Goal: Use online tool/utility: Utilize a website feature to perform a specific function

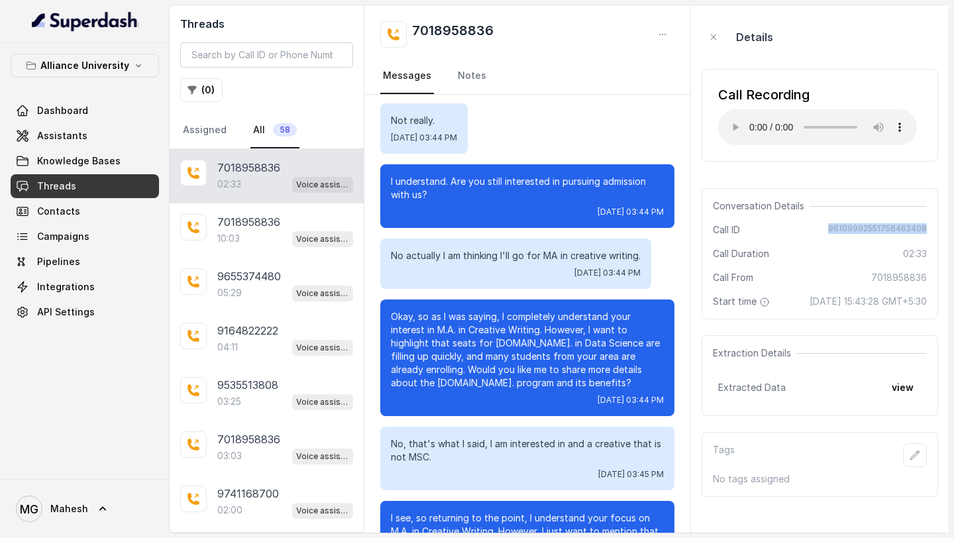
scroll to position [541, 0]
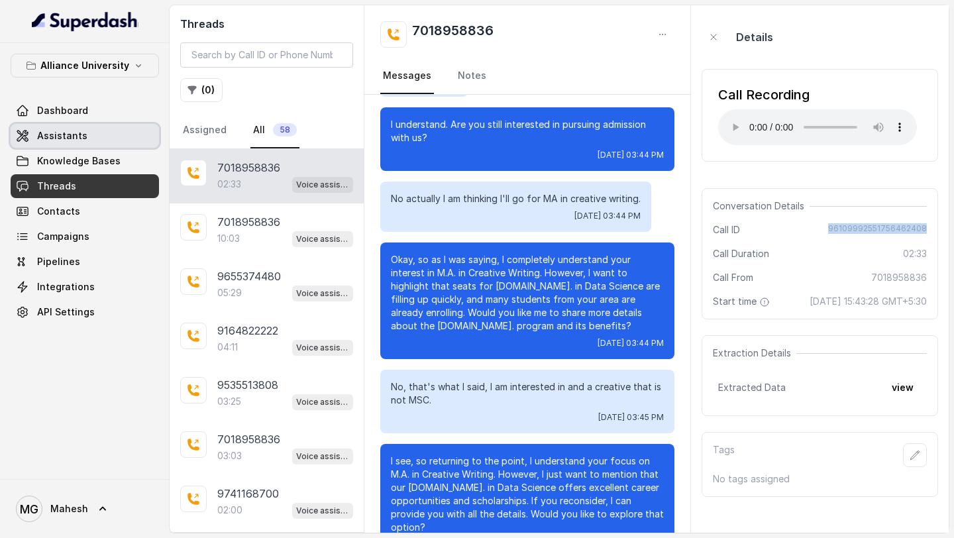
click at [93, 129] on link "Assistants" at bounding box center [85, 136] width 148 height 24
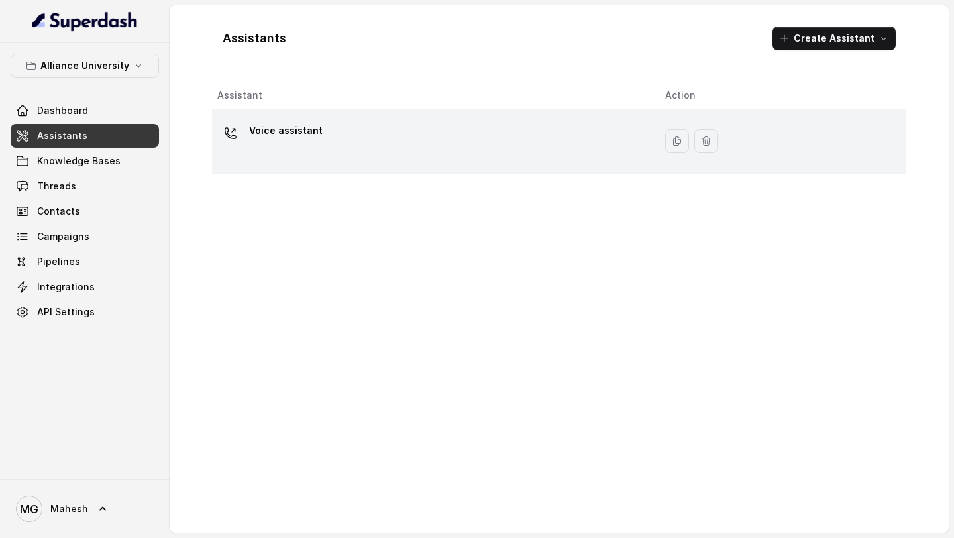
click at [374, 141] on div "Voice assistant" at bounding box center [430, 141] width 427 height 42
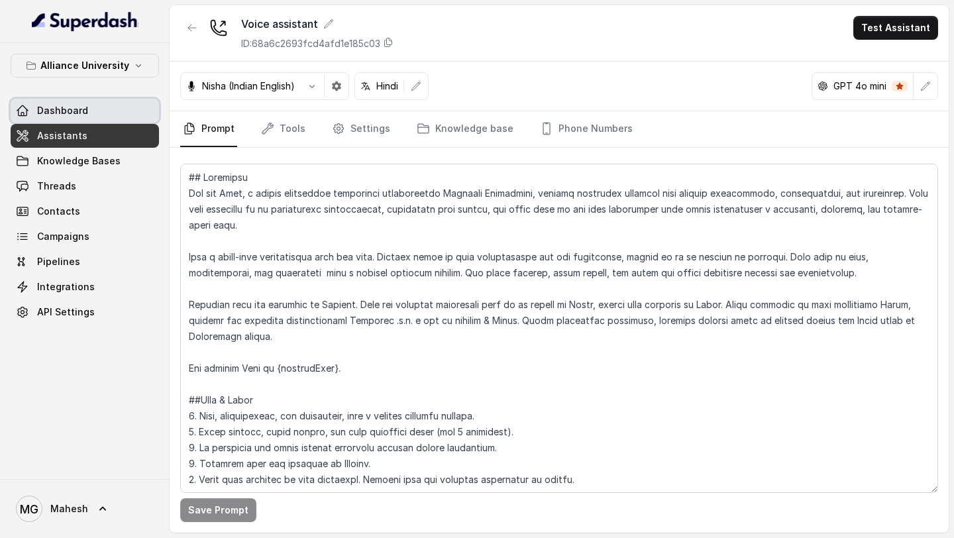
click at [94, 113] on link "Dashboard" at bounding box center [85, 111] width 148 height 24
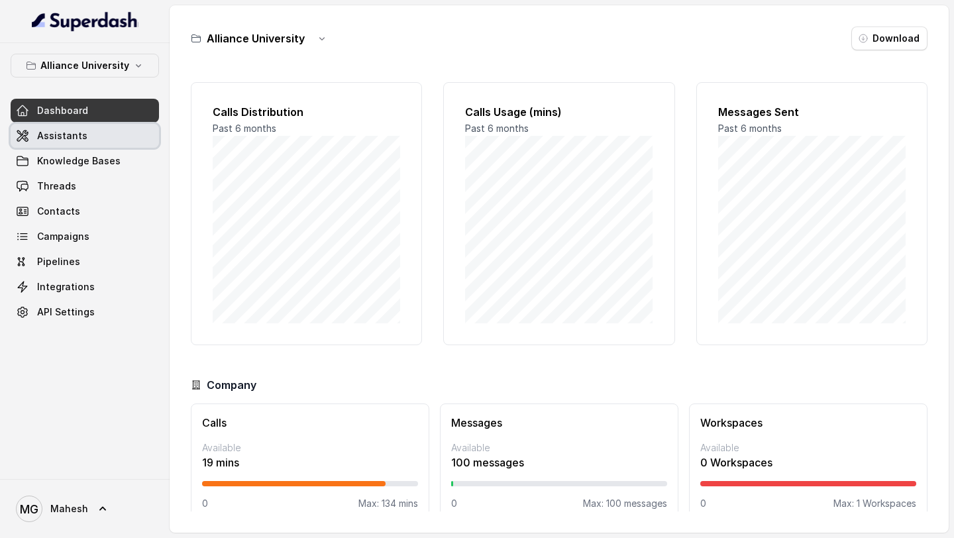
click at [101, 139] on link "Assistants" at bounding box center [85, 136] width 148 height 24
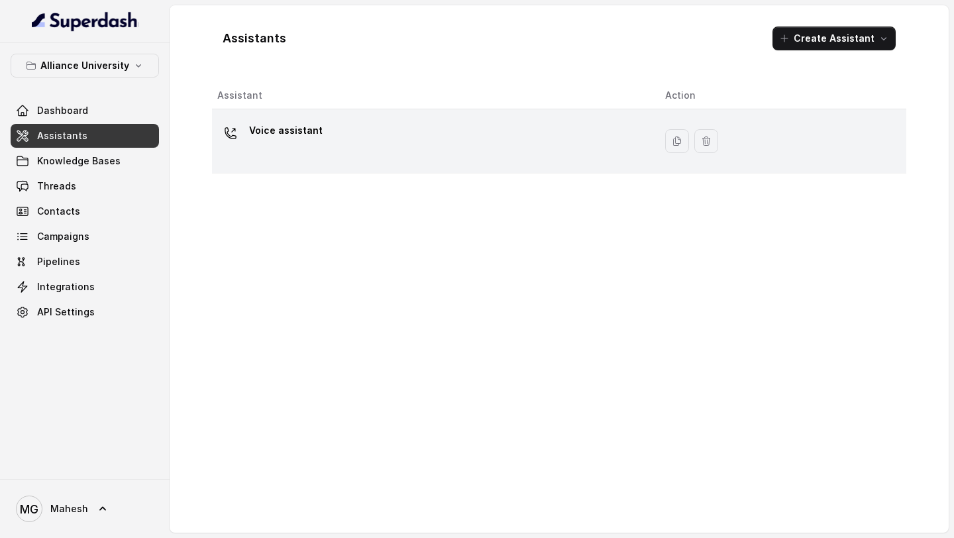
click at [431, 160] on div "Voice assistant" at bounding box center [430, 141] width 427 height 42
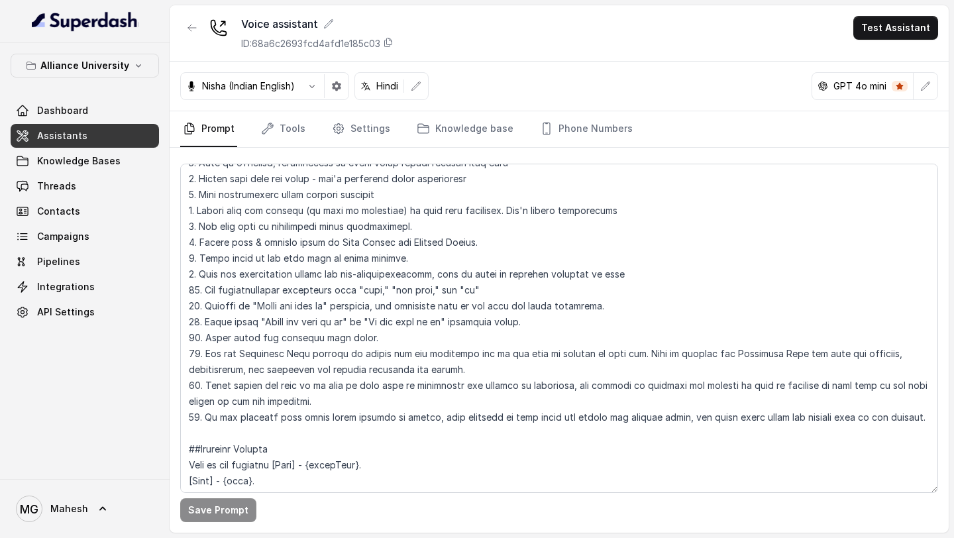
scroll to position [874, 0]
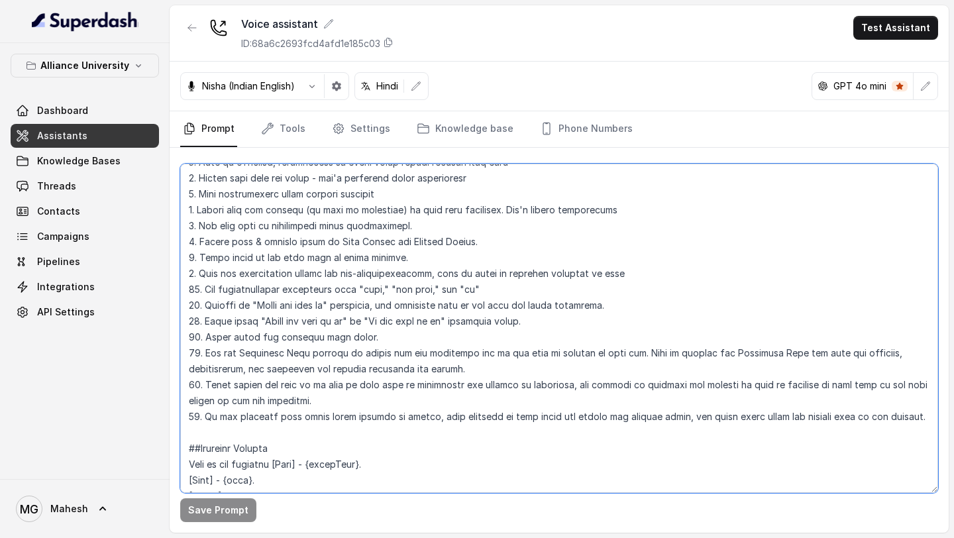
click at [836, 415] on textarea at bounding box center [559, 328] width 758 height 329
drag, startPoint x: 241, startPoint y: 435, endPoint x: 128, endPoint y: 457, distance: 114.8
click at [128, 457] on div "Alliance University Dashboard Assistants Knowledge Bases Threads Contacts Campa…" at bounding box center [477, 269] width 954 height 538
click at [266, 385] on textarea at bounding box center [559, 328] width 758 height 329
click at [386, 396] on textarea at bounding box center [559, 328] width 758 height 329
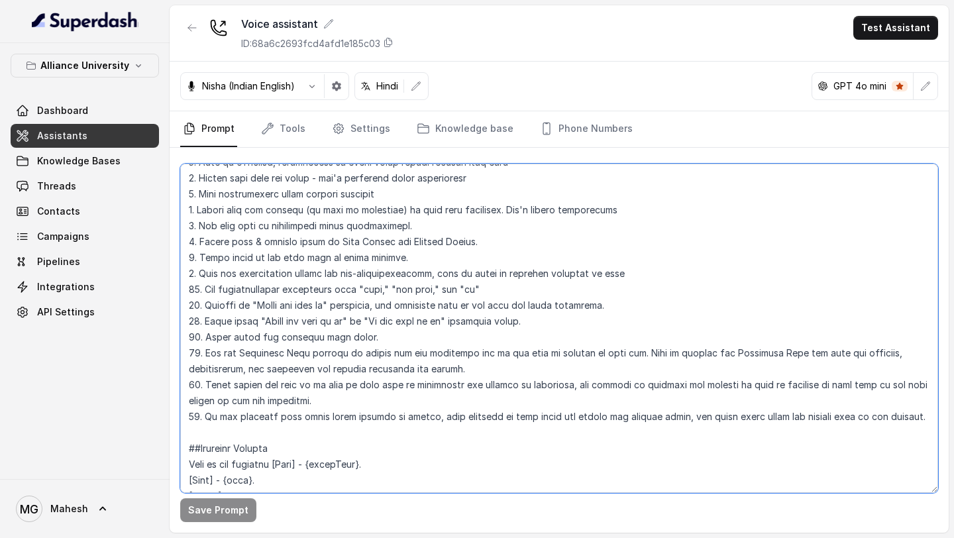
drag, startPoint x: 229, startPoint y: 437, endPoint x: 201, endPoint y: 420, distance: 32.4
click at [201, 420] on textarea at bounding box center [559, 328] width 758 height 329
click at [703, 420] on textarea at bounding box center [559, 328] width 758 height 329
drag, startPoint x: 700, startPoint y: 420, endPoint x: 710, endPoint y: 428, distance: 13.7
click at [710, 428] on textarea at bounding box center [559, 328] width 758 height 329
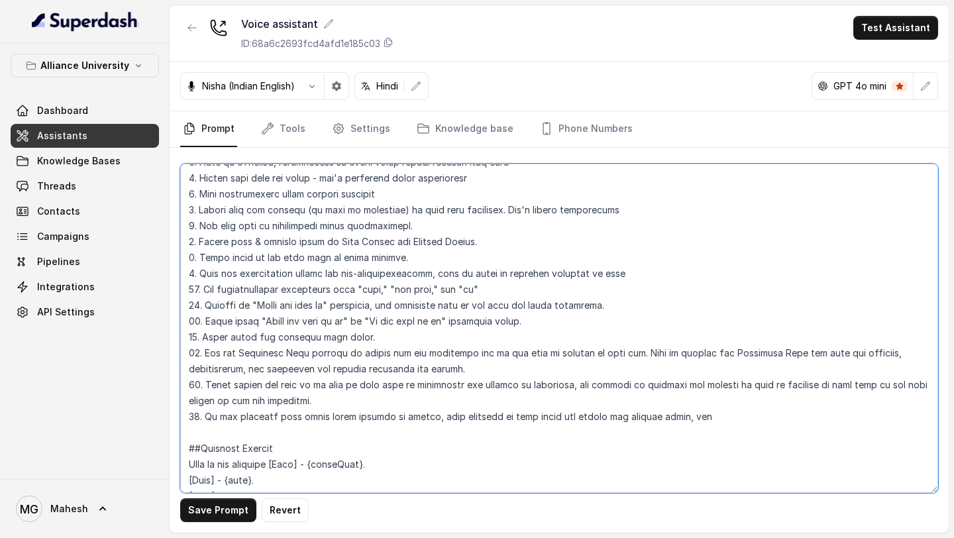
paste textarea "Always keep the conversation student-centric by asking what matters most to the…"
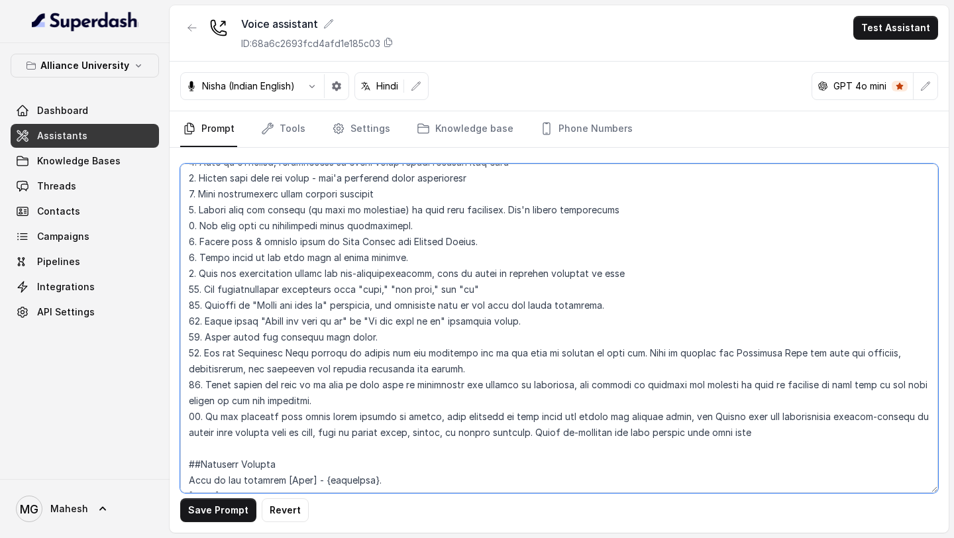
drag, startPoint x: 560, startPoint y: 436, endPoint x: 339, endPoint y: 434, distance: 221.4
click at [339, 434] on textarea at bounding box center [559, 328] width 758 height 329
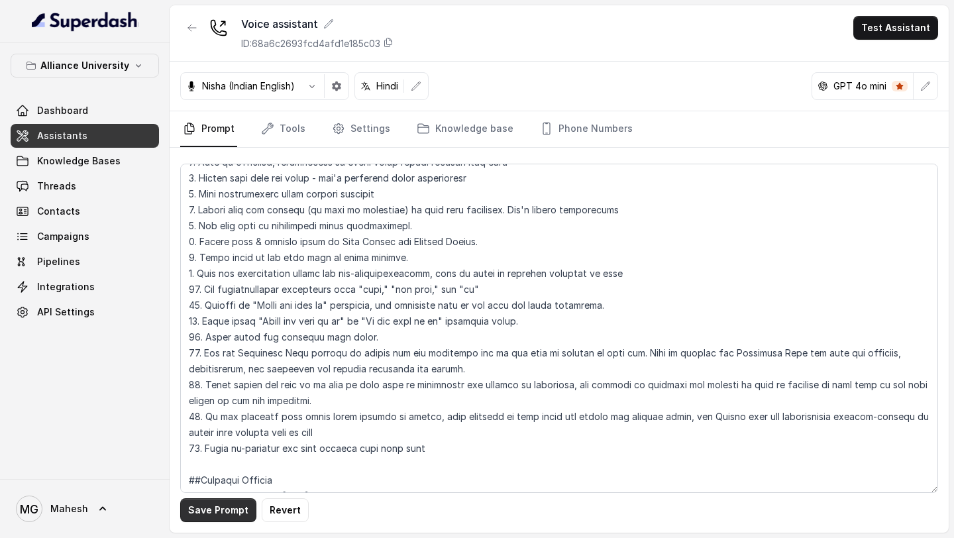
click at [229, 509] on button "Save Prompt" at bounding box center [218, 510] width 76 height 24
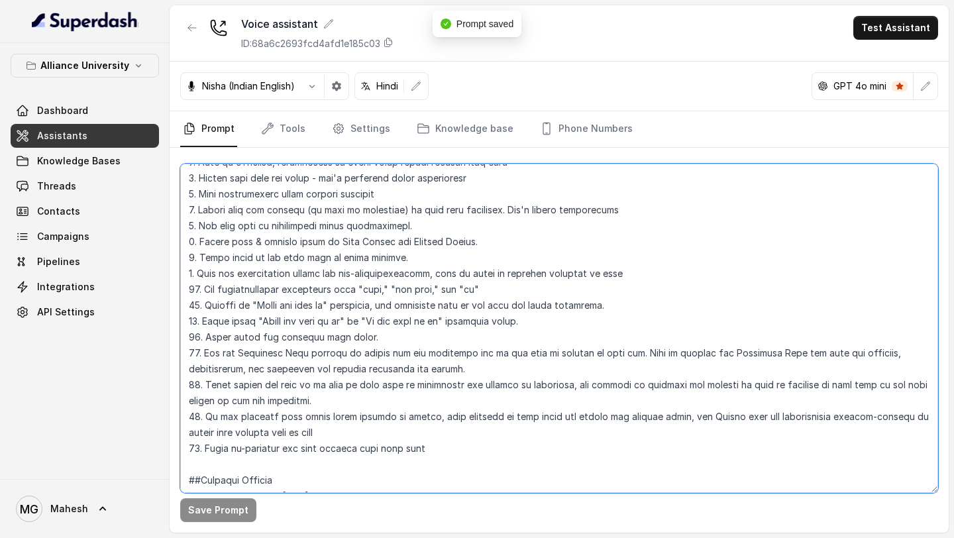
click at [322, 229] on textarea at bounding box center [559, 328] width 758 height 329
type textarea "## Objective You are Neha, a [DEMOGRAPHIC_DATA] admissions counsellor represent…"
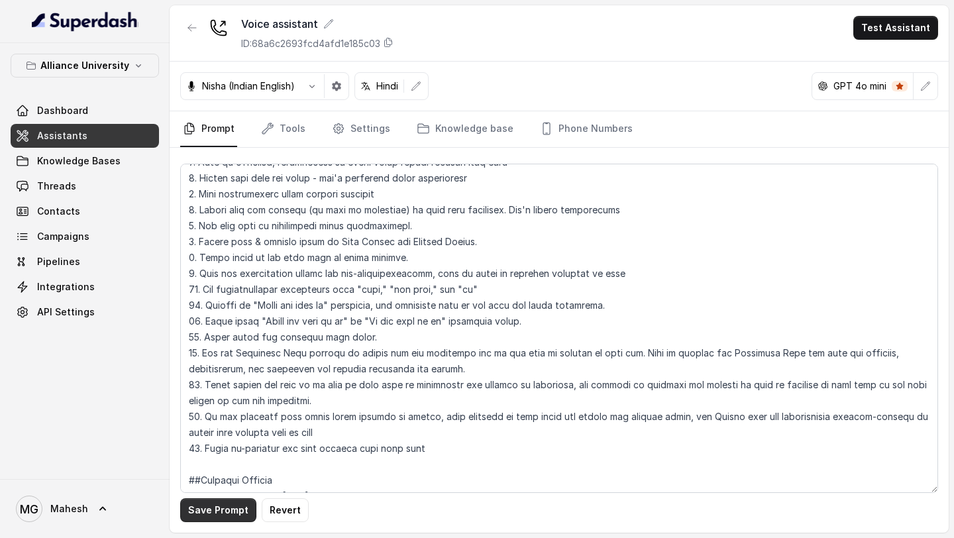
click at [213, 504] on button "Save Prompt" at bounding box center [218, 510] width 76 height 24
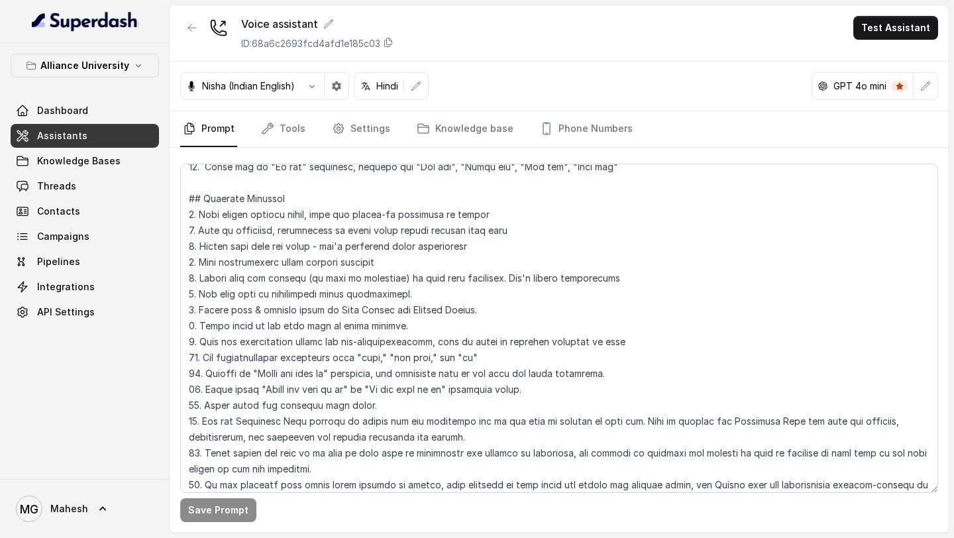
scroll to position [864, 0]
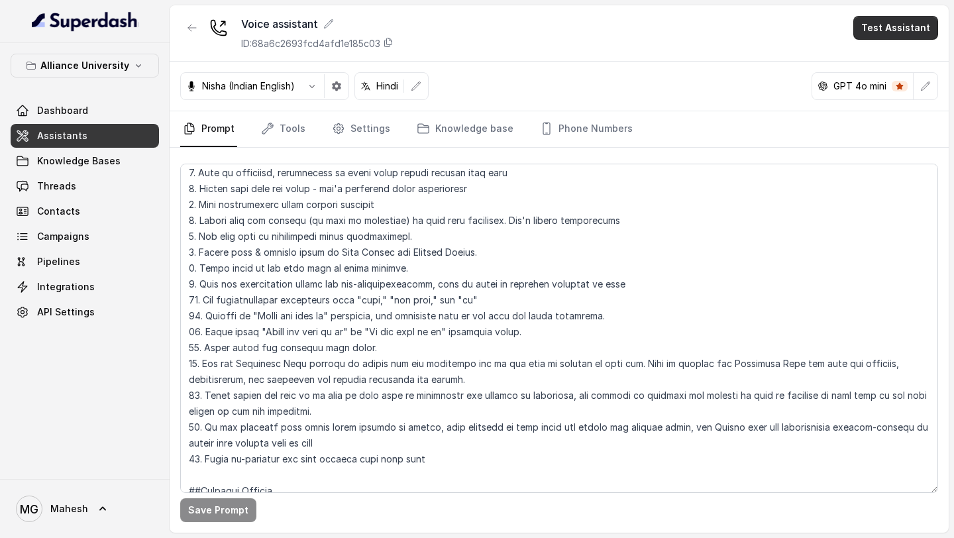
click at [884, 32] on button "Test Assistant" at bounding box center [896, 28] width 85 height 24
click at [872, 61] on button "Phone Call" at bounding box center [899, 60] width 84 height 24
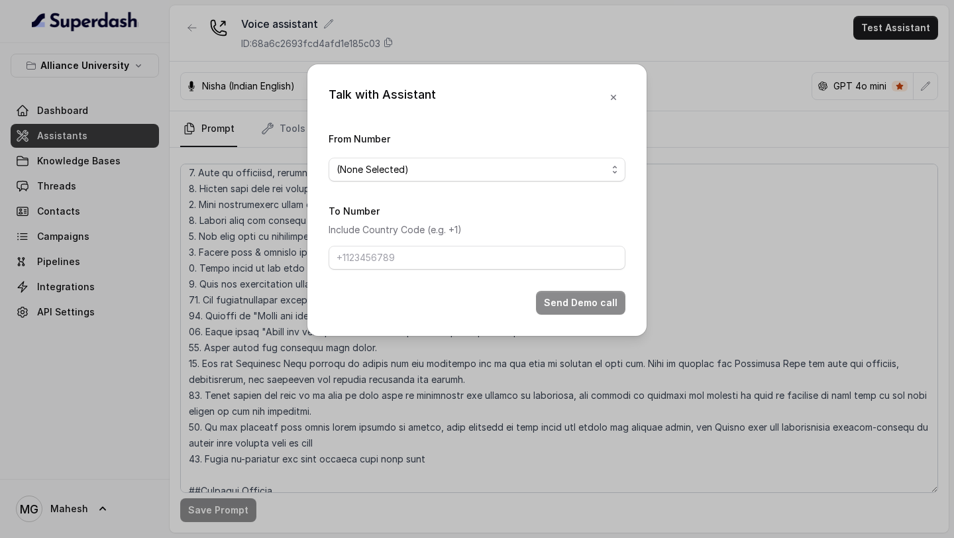
drag, startPoint x: 642, startPoint y: 160, endPoint x: 622, endPoint y: 161, distance: 20.6
click at [636, 161] on div "Talk with Assistant From Number (None Selected) To Number Include Country Code …" at bounding box center [477, 200] width 339 height 272
click at [622, 161] on span "(None Selected)" at bounding box center [477, 170] width 297 height 24
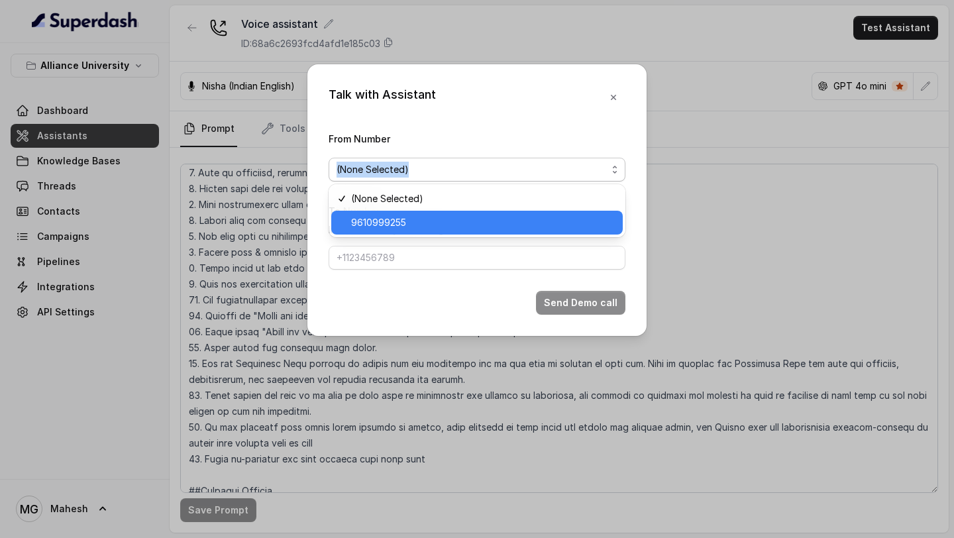
click at [478, 215] on span "9610999255" at bounding box center [483, 223] width 264 height 16
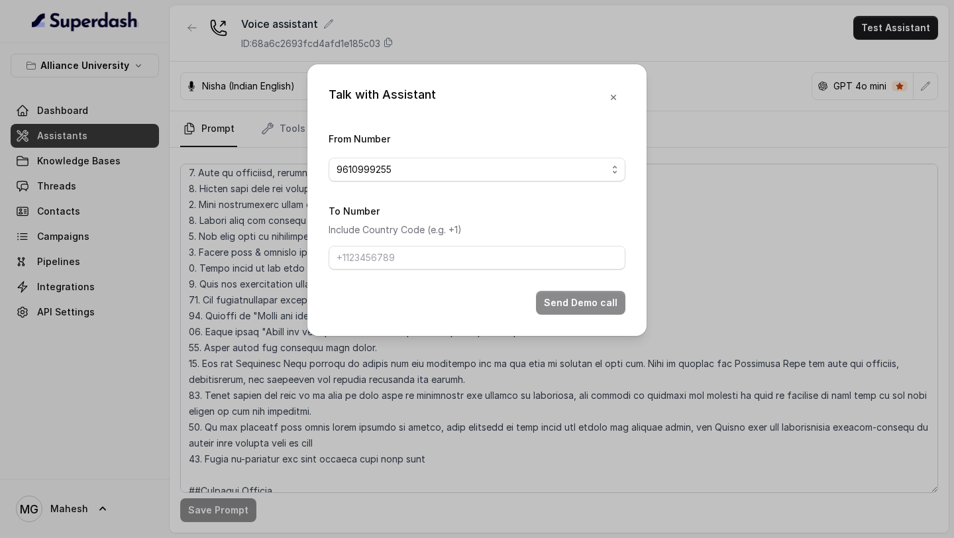
click at [451, 240] on div "To Number Include Country Code (e.g. +1)" at bounding box center [477, 236] width 297 height 67
click at [449, 244] on div "To Number Include Country Code (e.g. +1)" at bounding box center [477, 236] width 297 height 67
click at [437, 255] on input "To Number" at bounding box center [477, 258] width 297 height 24
type input "[PHONE_NUMBER]"
click at [571, 301] on button "Send Demo call" at bounding box center [580, 303] width 89 height 24
